Goal: Information Seeking & Learning: Find specific fact

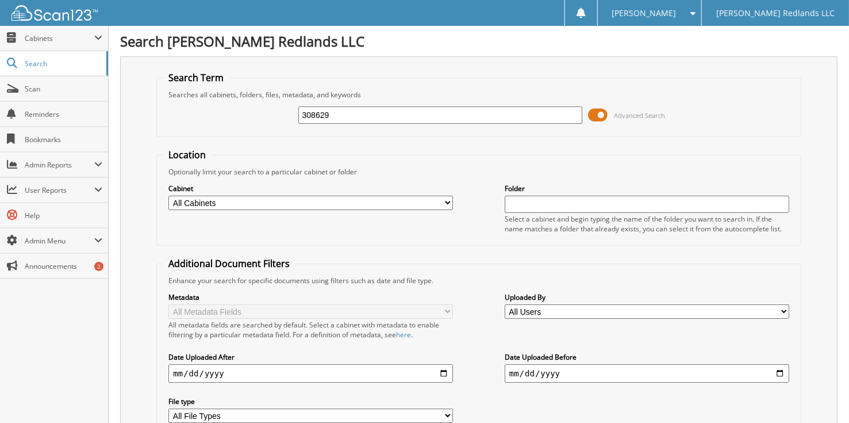
type input "308629"
click at [283, 202] on select "All Cabinets CAR DEALS PARTS SERVICE RO Needs Filing" at bounding box center [310, 202] width 285 height 14
select select "33863"
click at [168, 195] on select "All Cabinets CAR DEALS PARTS SERVICE RO Needs Filing" at bounding box center [310, 202] width 285 height 14
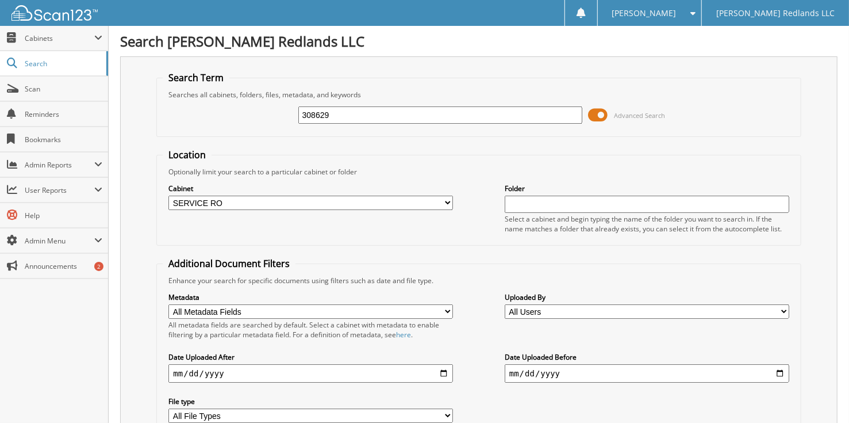
click at [532, 201] on input "text" at bounding box center [647, 203] width 285 height 17
type input "308629"
click at [339, 118] on input "308629" at bounding box center [440, 114] width 285 height 17
type input "3"
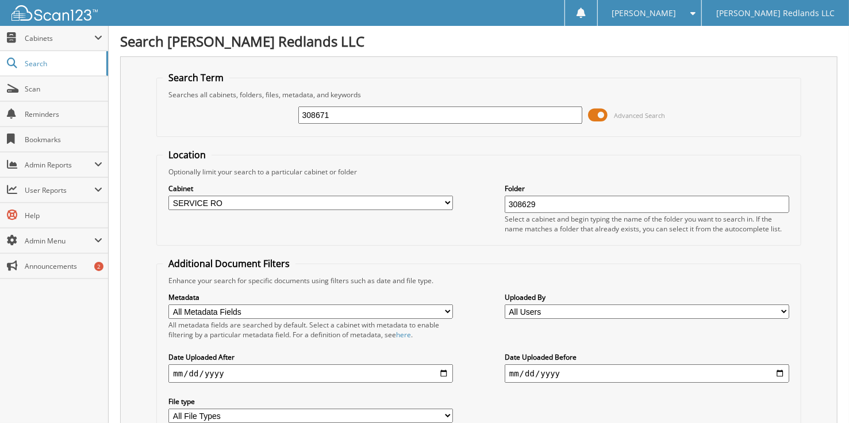
type input "308671"
click at [563, 206] on input "308629" at bounding box center [647, 203] width 285 height 17
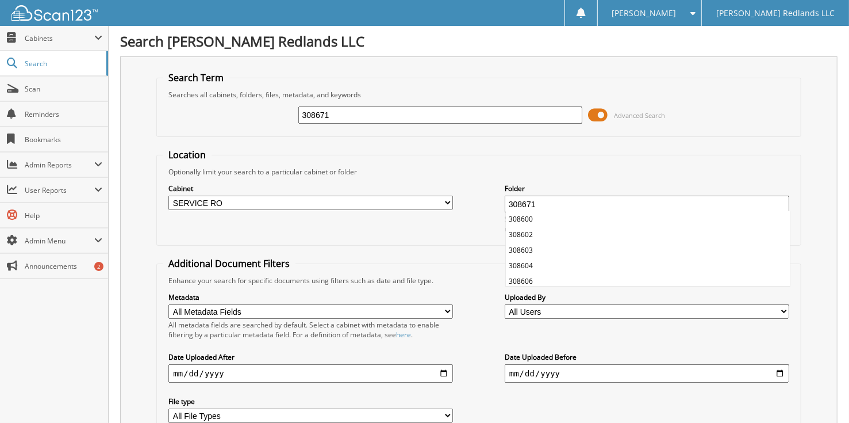
type input "308671"
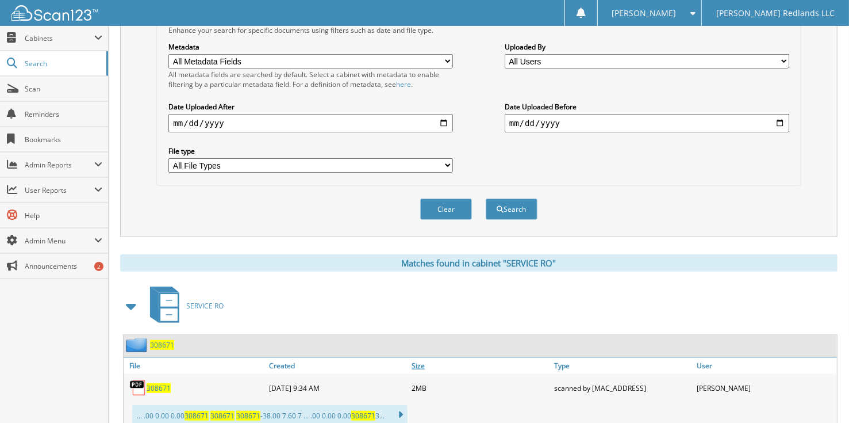
scroll to position [281, 0]
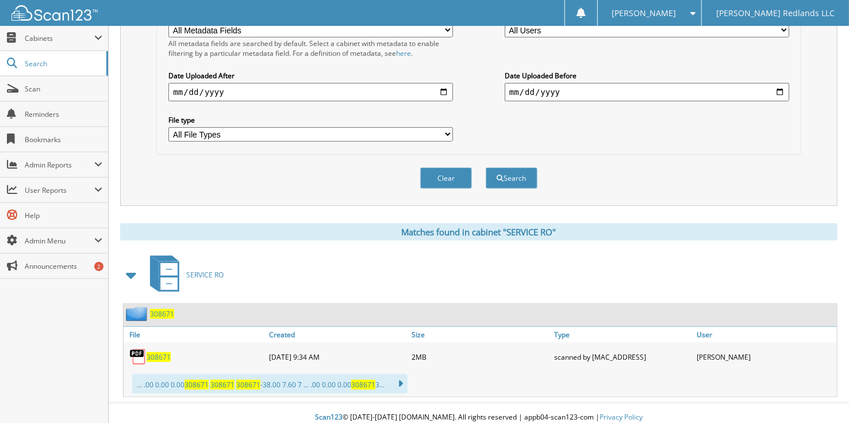
click at [160, 352] on span "308671" at bounding box center [159, 357] width 24 height 10
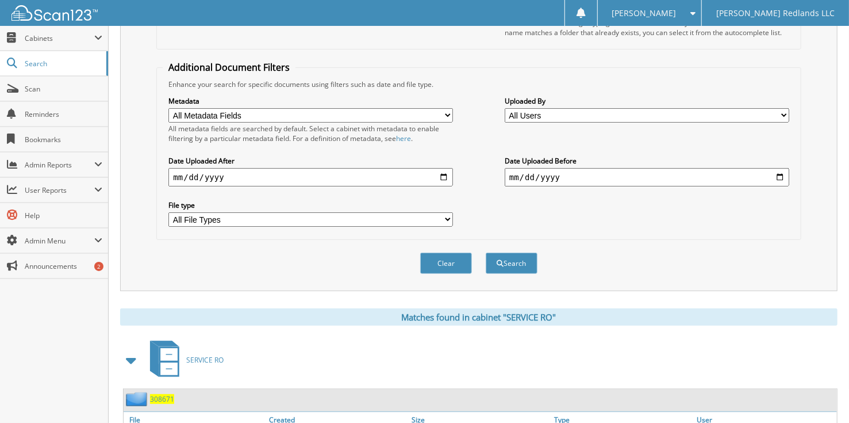
scroll to position [0, 0]
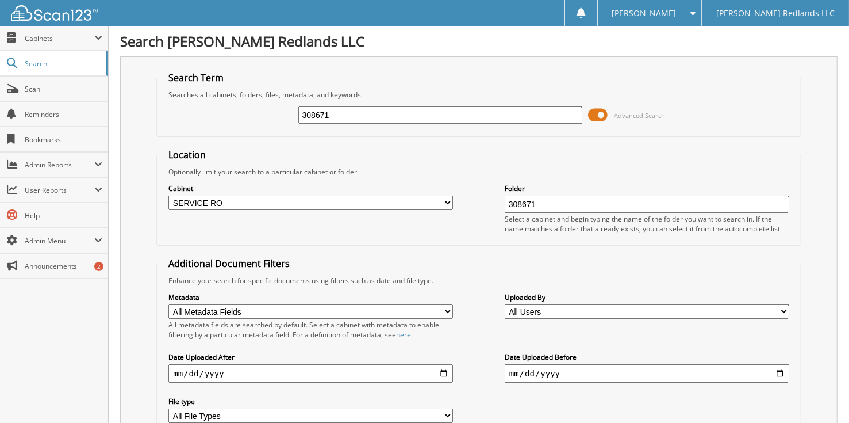
click at [549, 195] on input "308671" at bounding box center [647, 203] width 285 height 17
type input "3"
type input "311000"
click at [369, 114] on input "308671" at bounding box center [440, 114] width 285 height 17
type input "3"
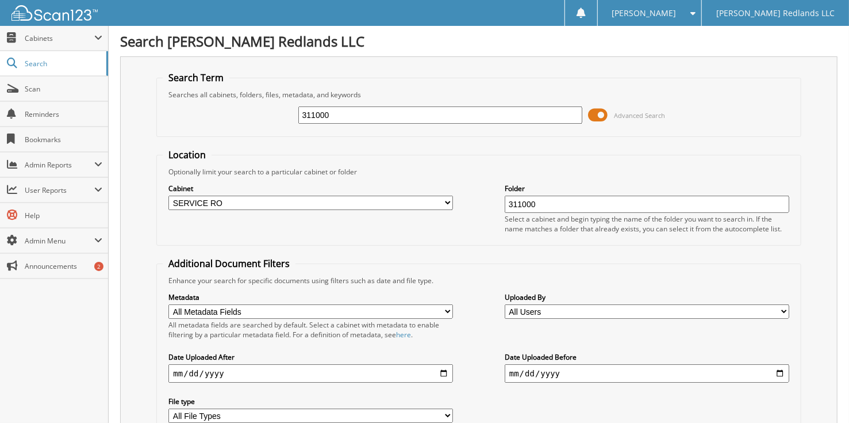
type input "311000"
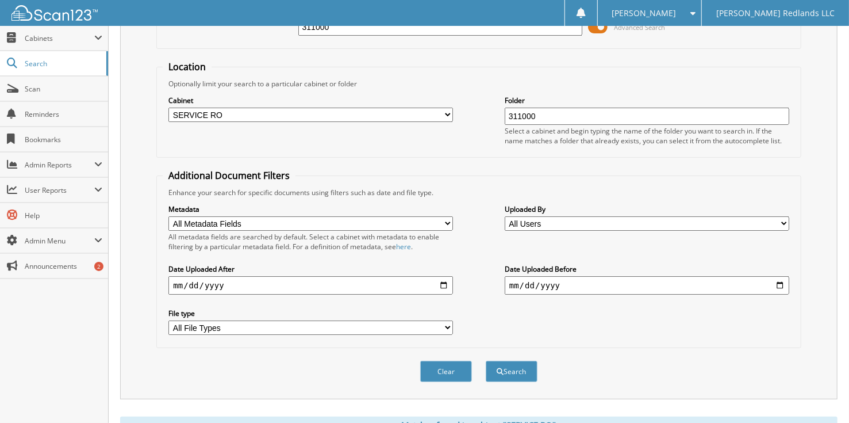
scroll to position [281, 0]
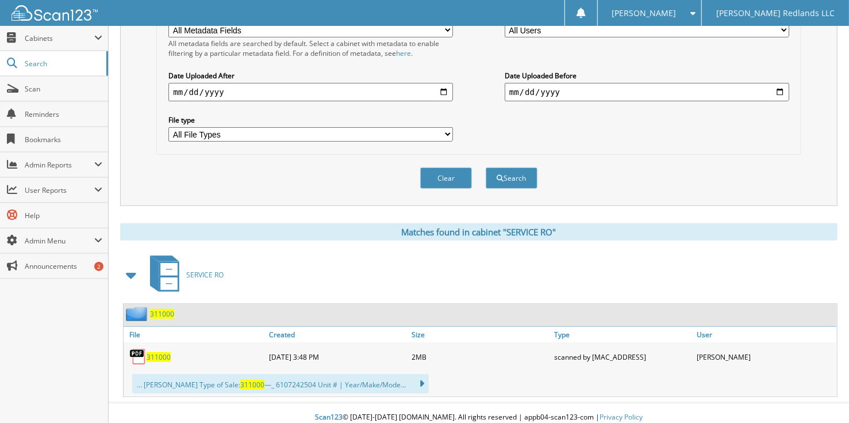
click at [164, 352] on span "311000" at bounding box center [159, 357] width 24 height 10
click at [161, 352] on span "311000" at bounding box center [159, 357] width 24 height 10
click at [159, 352] on span "311000" at bounding box center [159, 357] width 24 height 10
click at [157, 352] on span "311000" at bounding box center [159, 357] width 24 height 10
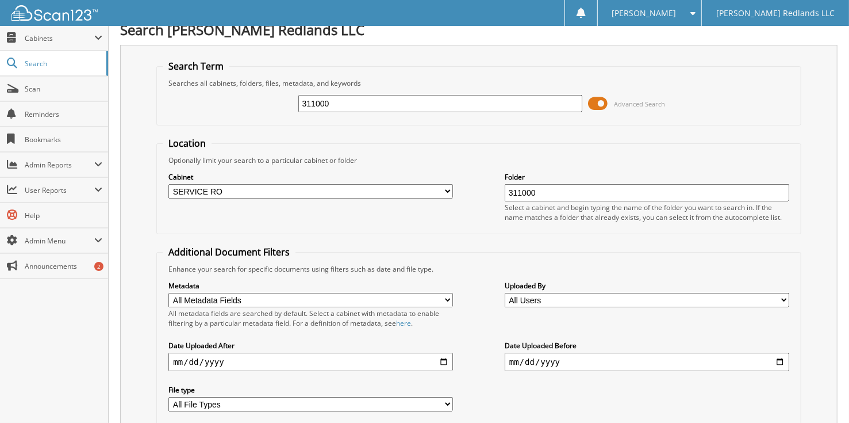
scroll to position [0, 0]
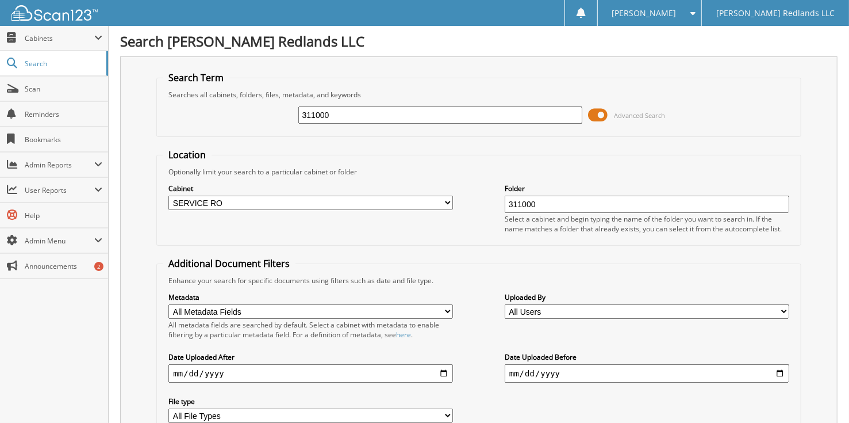
click at [367, 114] on input "311000" at bounding box center [440, 114] width 285 height 17
click at [463, 83] on fieldset "Search Term Searches all cabinets, folders, files, metadata, and keywords 31100…" at bounding box center [478, 104] width 644 height 66
click at [417, 117] on input "311000" at bounding box center [440, 114] width 285 height 17
type input "3"
type input "308629"
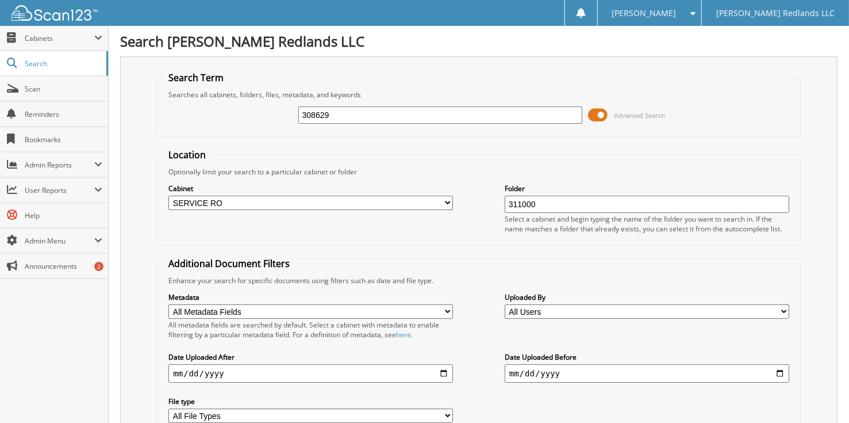
click at [552, 206] on input "311000" at bounding box center [647, 203] width 285 height 17
type input "3"
type input "308629"
